Goal: Navigation & Orientation: Find specific page/section

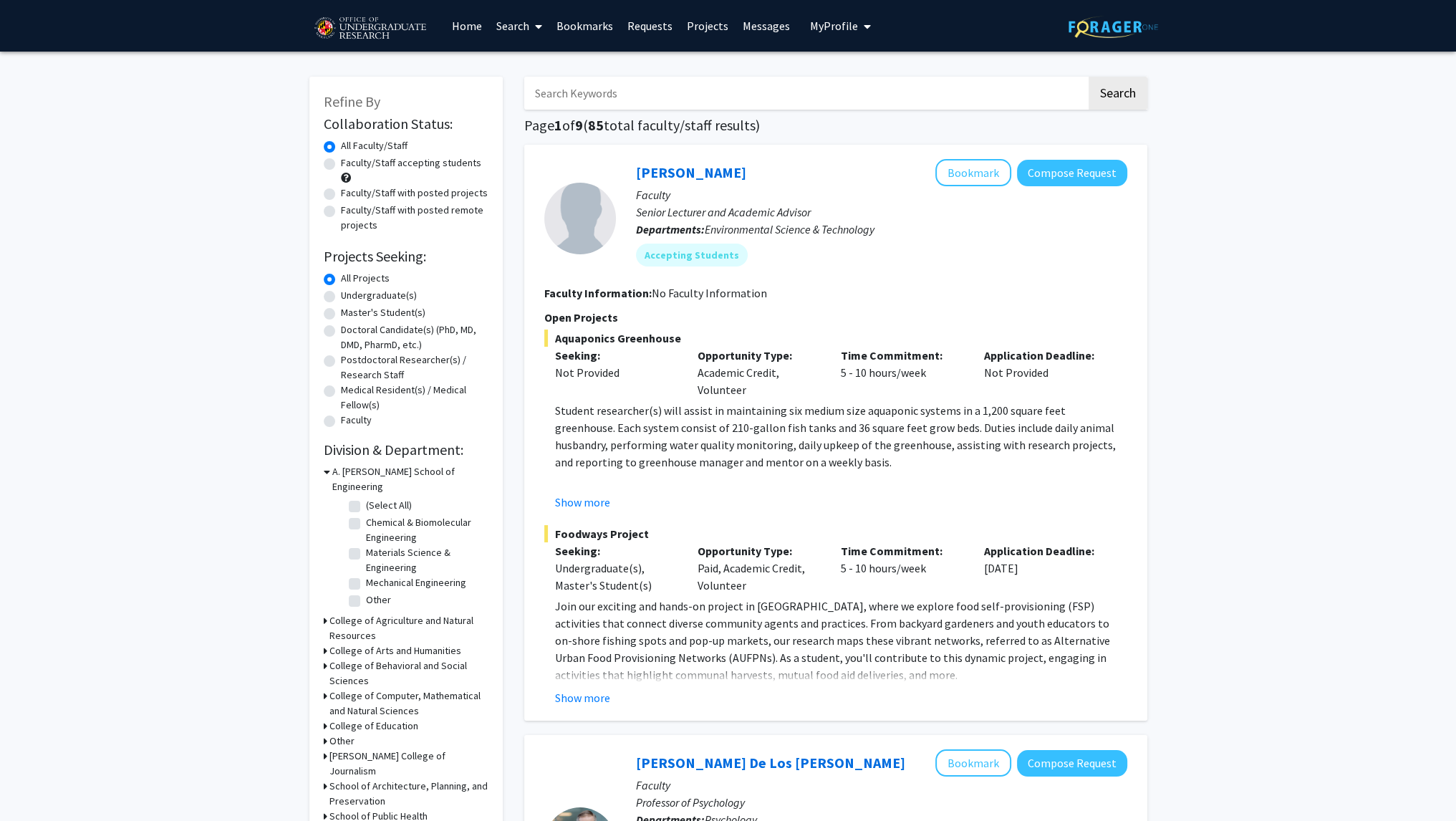
click at [582, 28] on link "Bookmarks" at bounding box center [584, 25] width 71 height 50
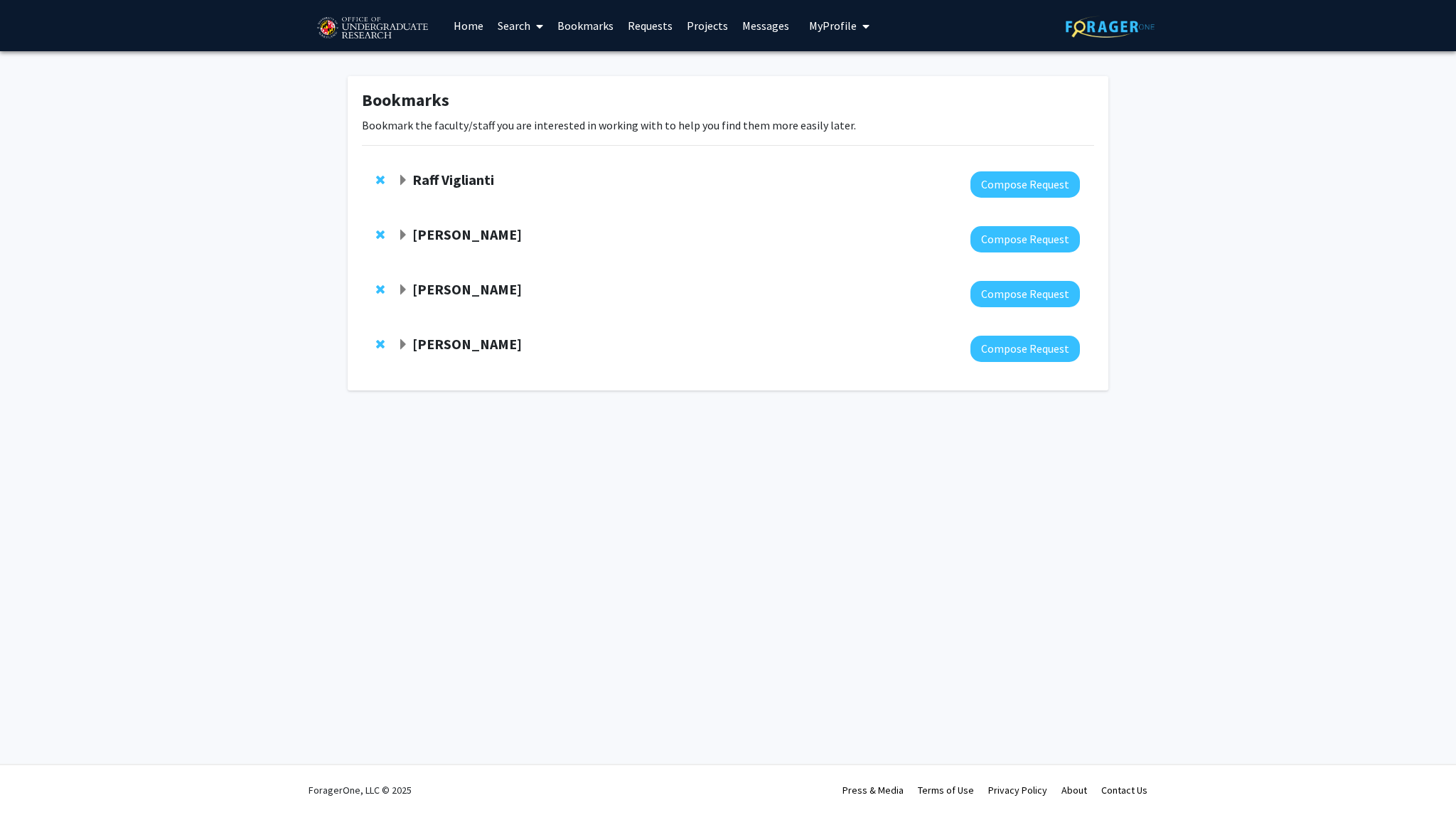
click at [438, 180] on strong "Raff Viglianti" at bounding box center [453, 180] width 82 height 18
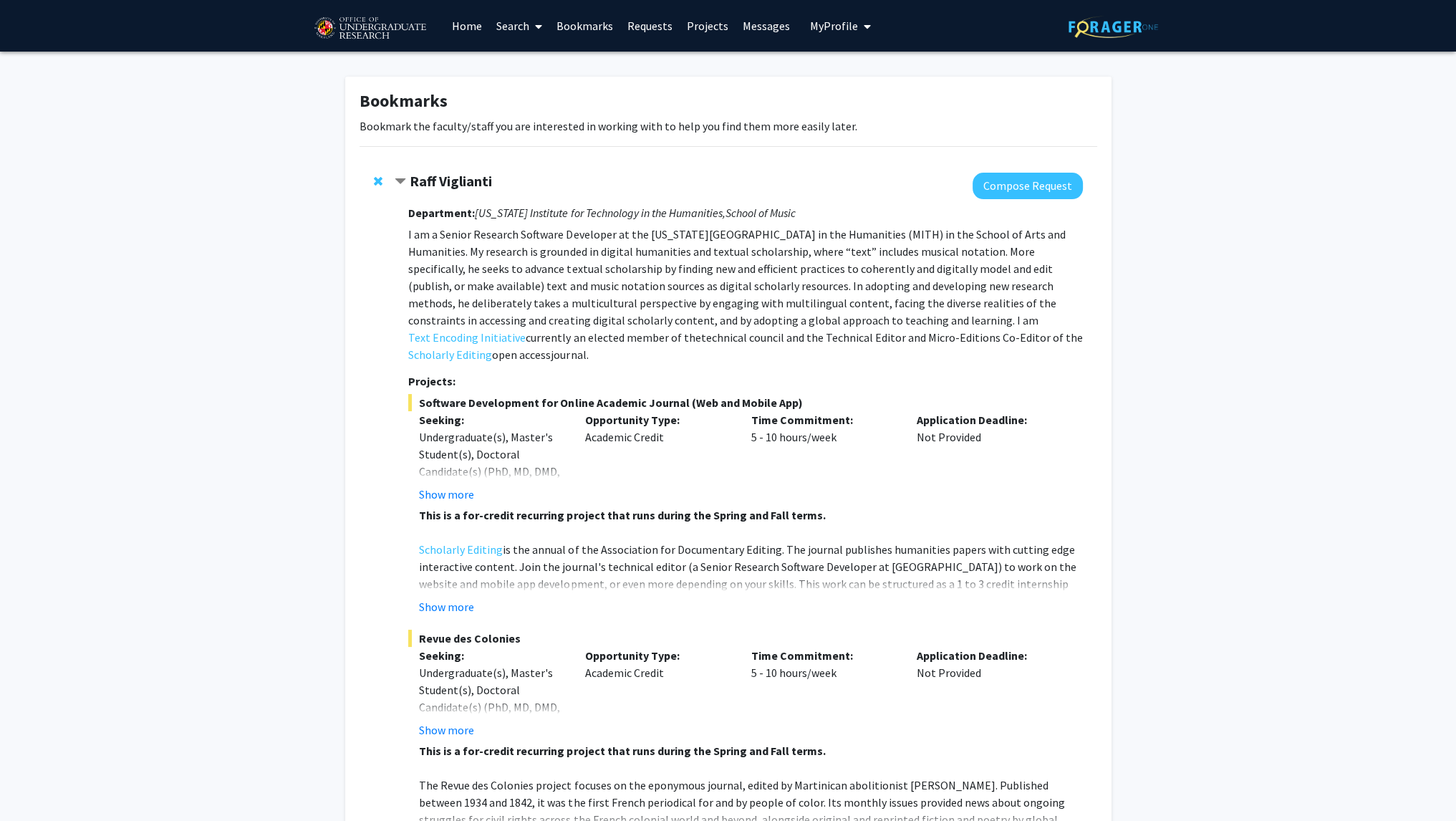
click at [776, 16] on link "Messages" at bounding box center [766, 25] width 62 height 50
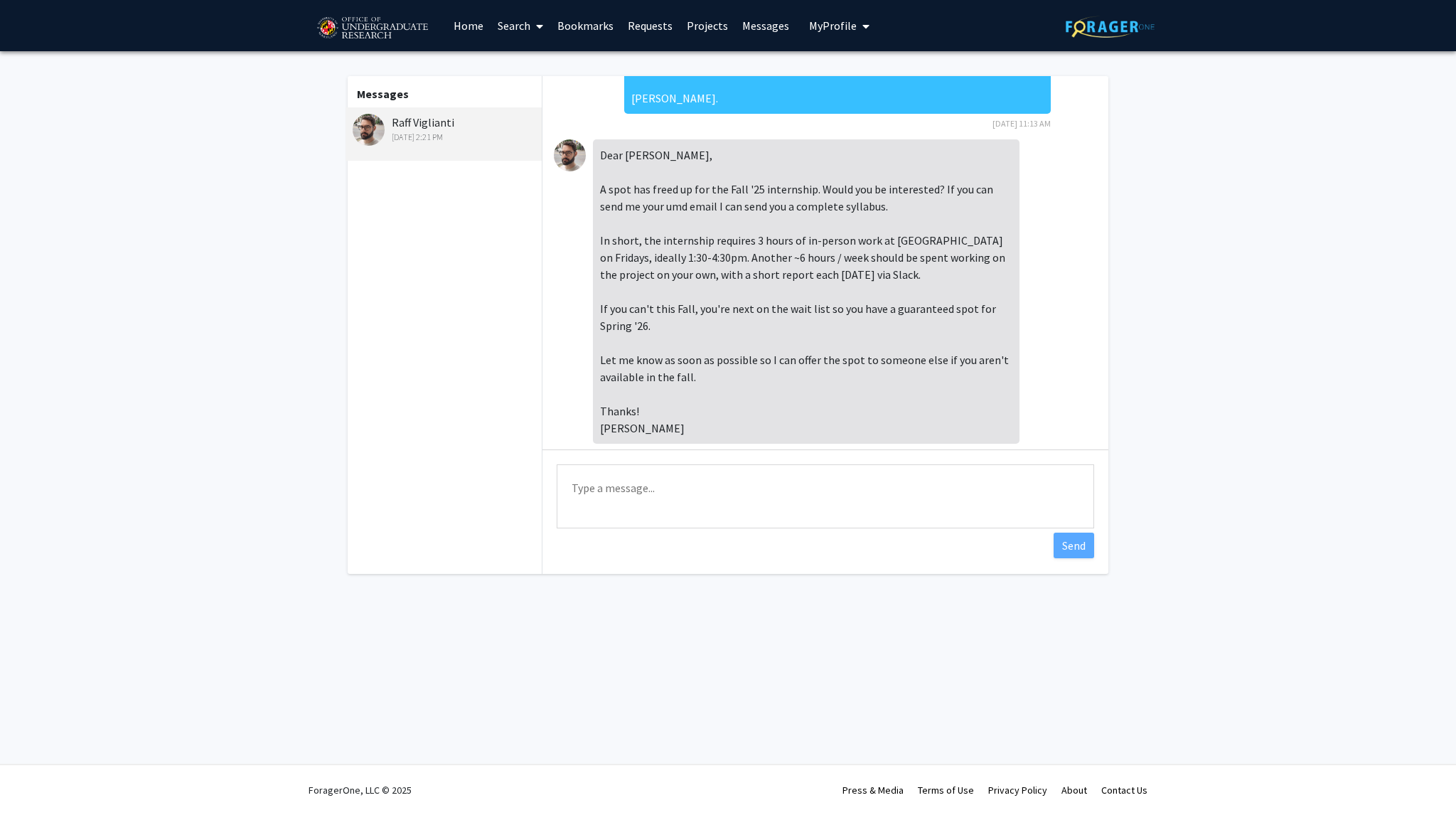
scroll to position [514, 0]
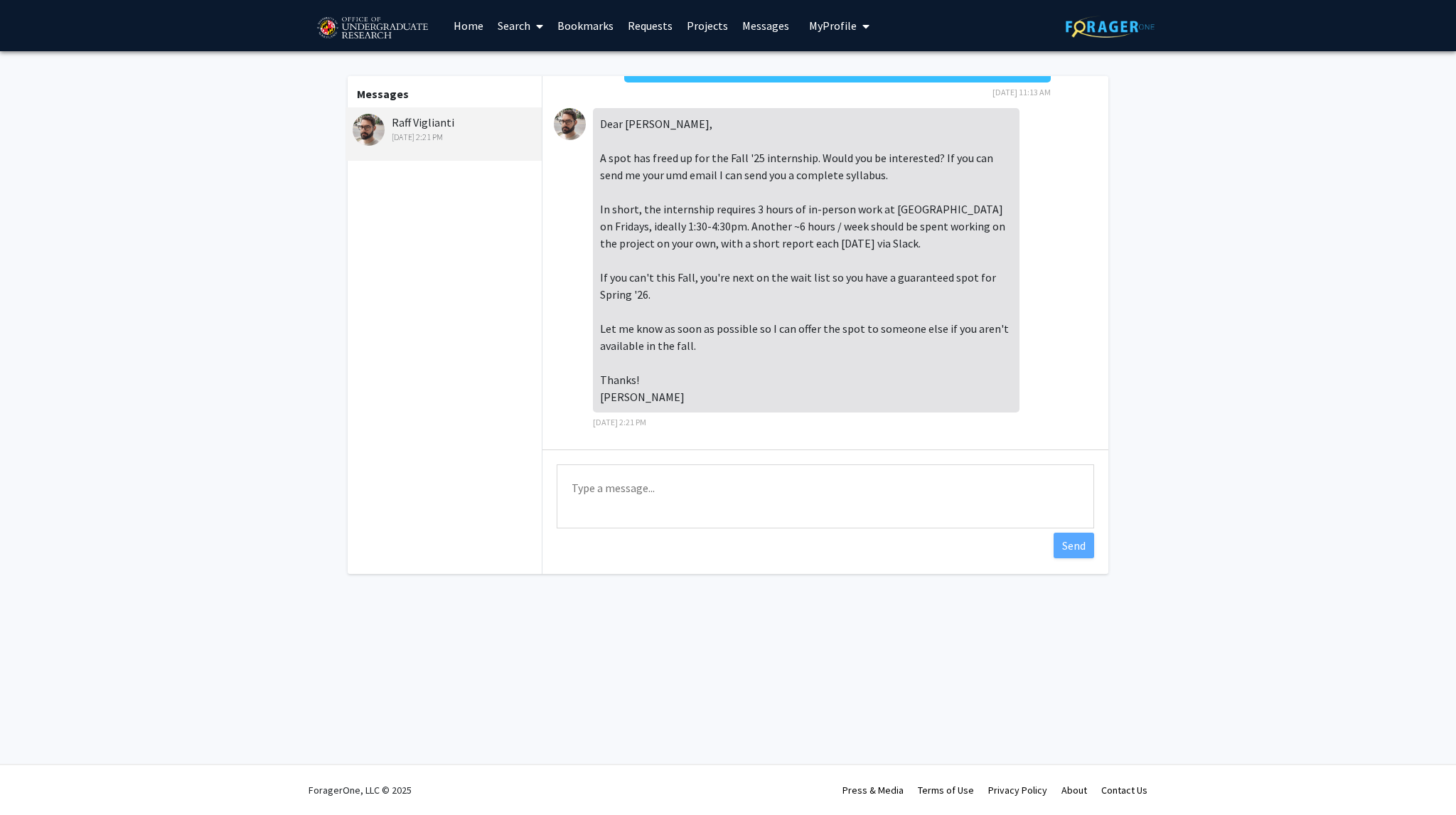
click at [1336, 283] on fg-messaging "Messages Raff Viglianti [DATE] 2:21 PM Dear [PERSON_NAME], Thank you for your m…" at bounding box center [728, 328] width 1456 height 555
